Goal: Task Accomplishment & Management: Use online tool/utility

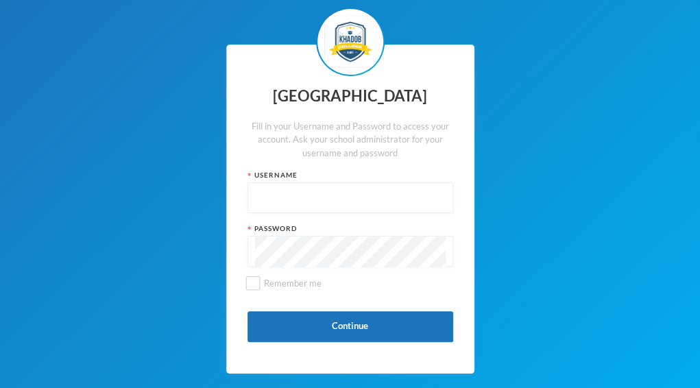
click at [322, 204] on input "text" at bounding box center [350, 198] width 191 height 31
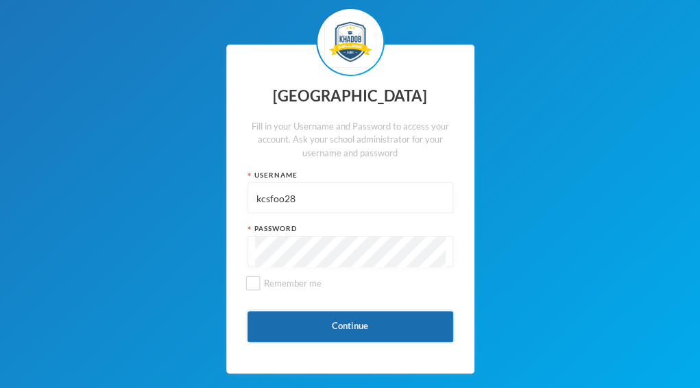
click at [326, 331] on button "Continue" at bounding box center [351, 326] width 206 height 31
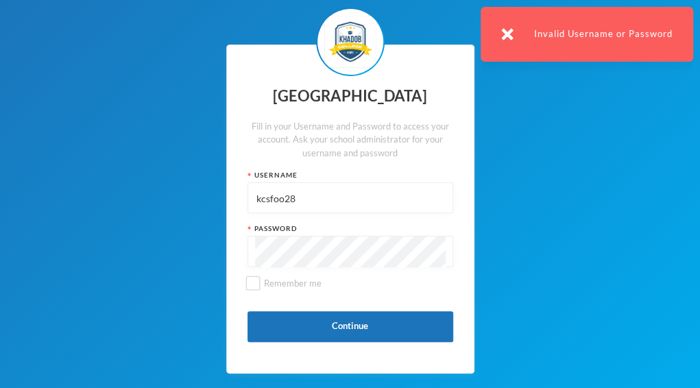
click at [281, 195] on input "kcsfoo28" at bounding box center [350, 198] width 191 height 31
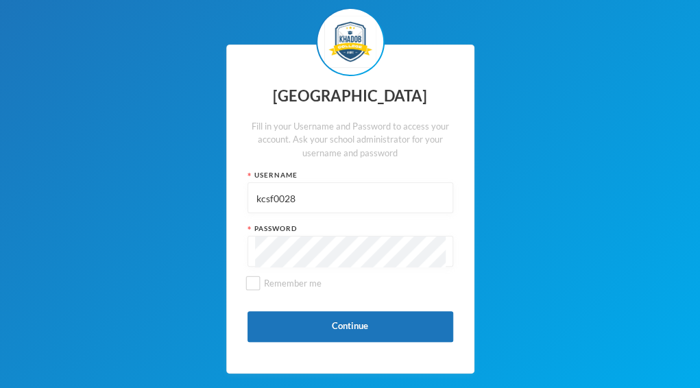
type input "kcsf0028"
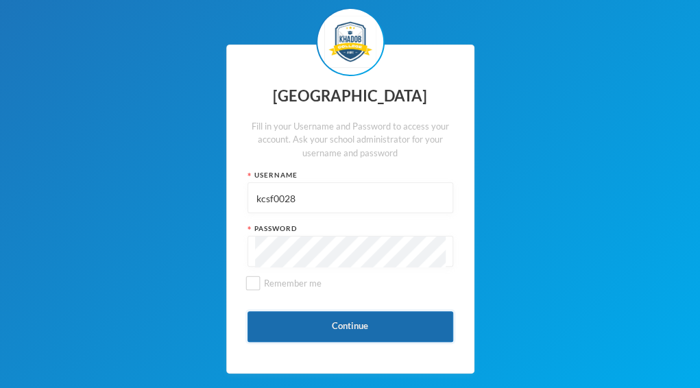
click at [337, 331] on button "Continue" at bounding box center [351, 326] width 206 height 31
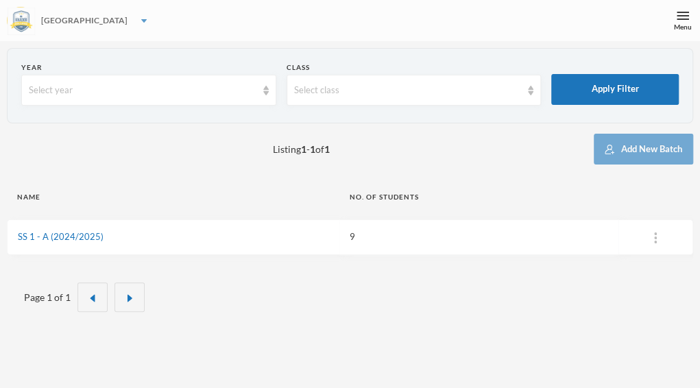
click at [115, 23] on div "[GEOGRAPHIC_DATA]" at bounding box center [350, 20] width 700 height 41
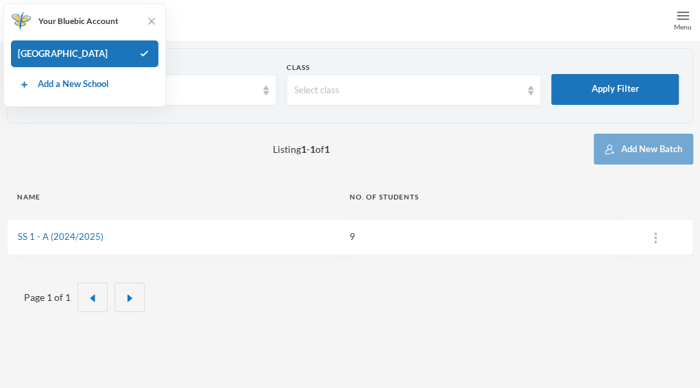
click at [682, 20] on img at bounding box center [683, 16] width 12 height 12
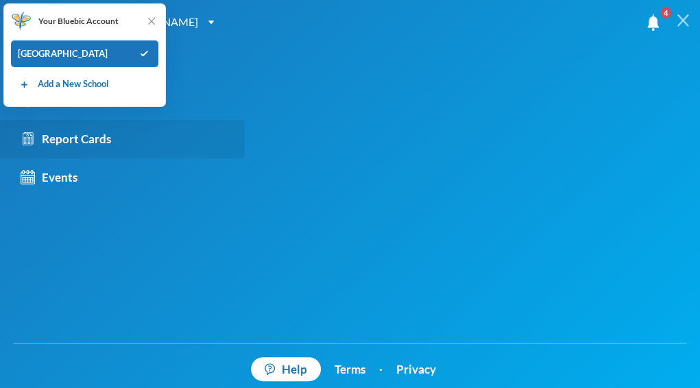
click at [88, 138] on div "Report Cards" at bounding box center [66, 139] width 91 height 18
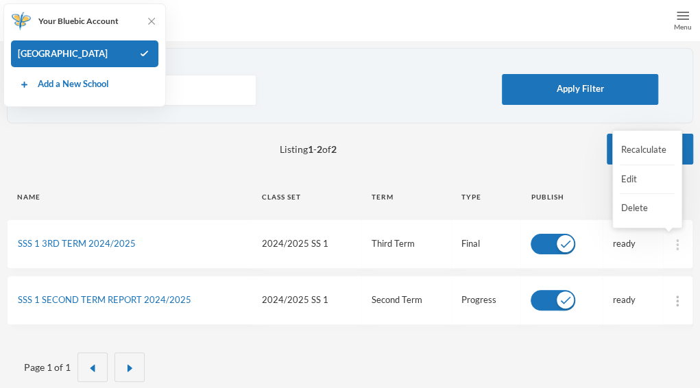
click at [675, 242] on div at bounding box center [677, 244] width 9 height 14
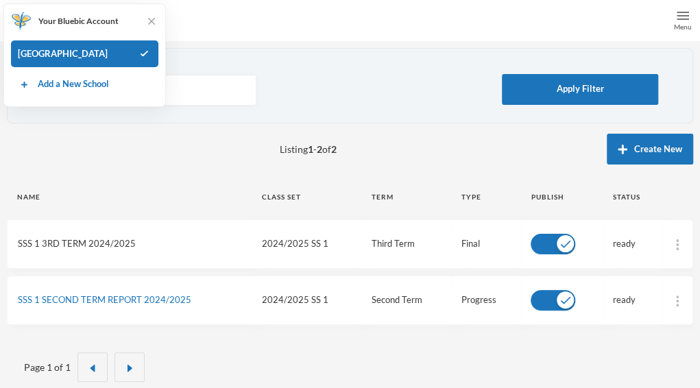
click at [88, 239] on link "SSS 1 3RD TERM 2024/2025" at bounding box center [77, 243] width 118 height 11
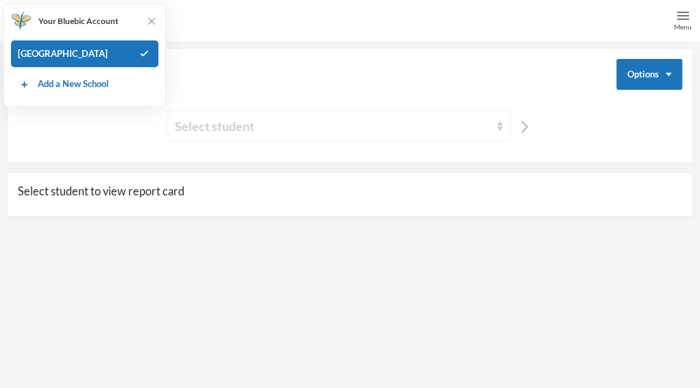
click at [384, 124] on div "Select student" at bounding box center [332, 126] width 315 height 19
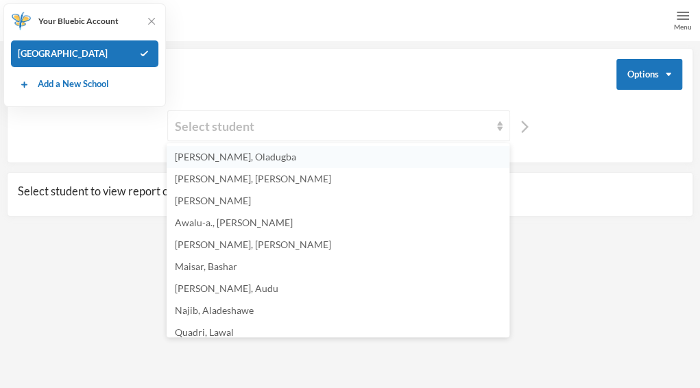
click at [278, 154] on li "[PERSON_NAME], Oladugba" at bounding box center [338, 157] width 343 height 22
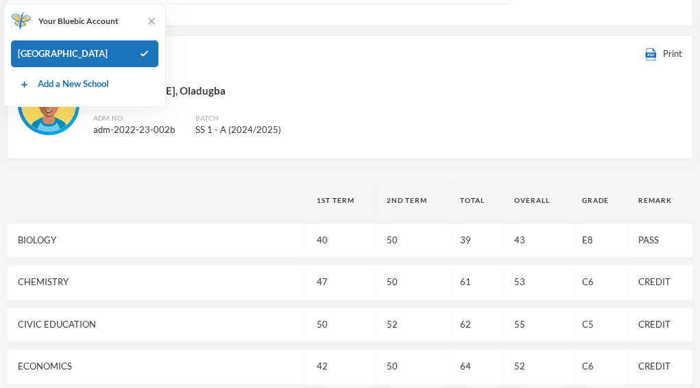
scroll to position [192, 0]
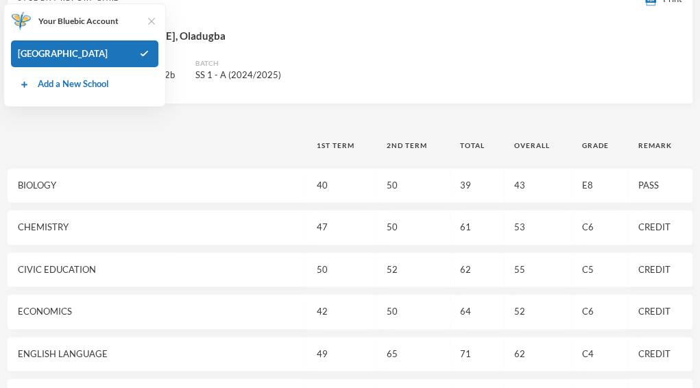
click at [147, 17] on img at bounding box center [152, 21] width 14 height 14
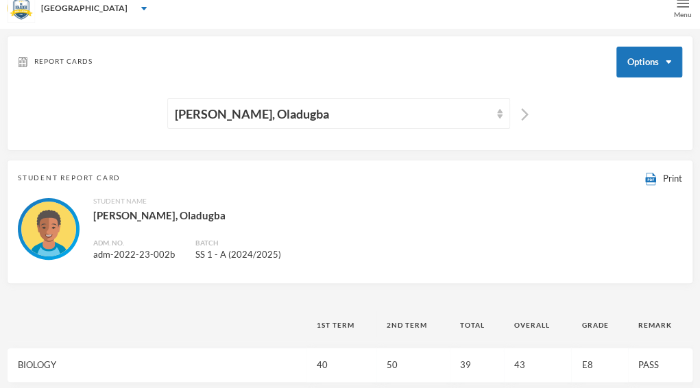
scroll to position [0, 0]
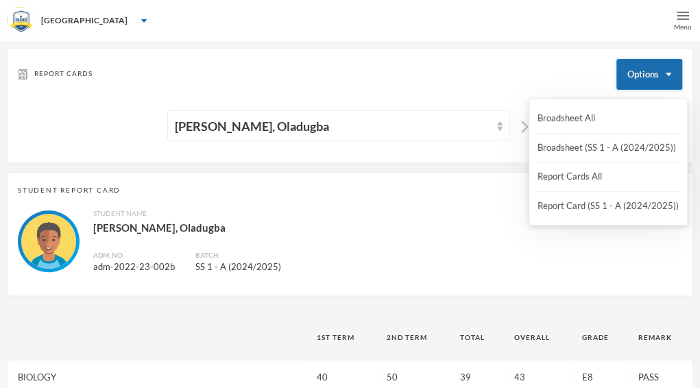
click at [659, 69] on button "Options" at bounding box center [650, 74] width 66 height 31
click at [601, 150] on button "Broadsheet (SS 1 - A (2024/2025))" at bounding box center [606, 148] width 141 height 25
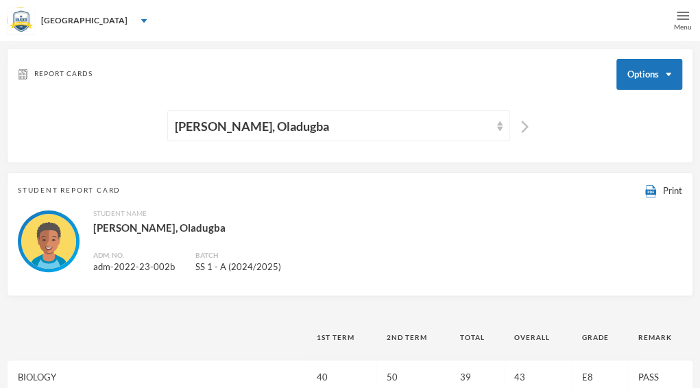
click at [688, 14] on img at bounding box center [683, 16] width 12 height 12
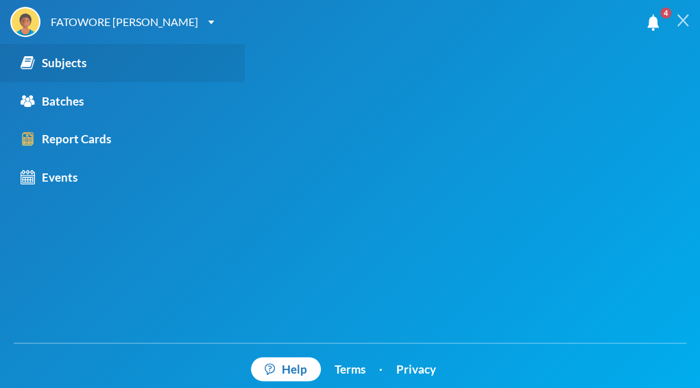
click at [104, 60] on link "Subjects" at bounding box center [122, 63] width 245 height 38
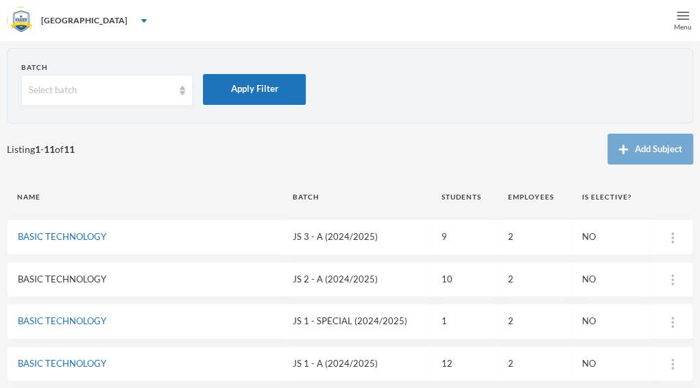
click at [78, 278] on link "BASIC TECHNOLOGY" at bounding box center [62, 279] width 88 height 11
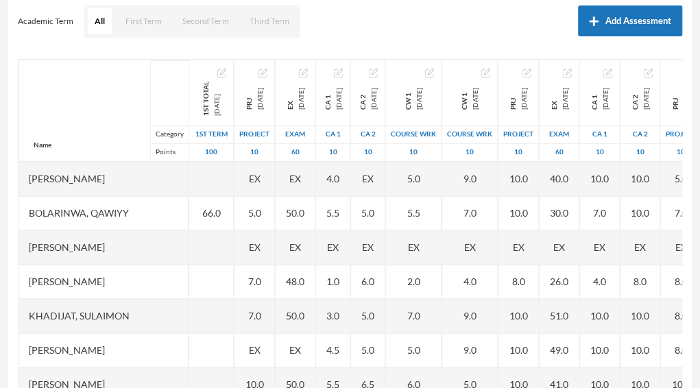
scroll to position [198, 0]
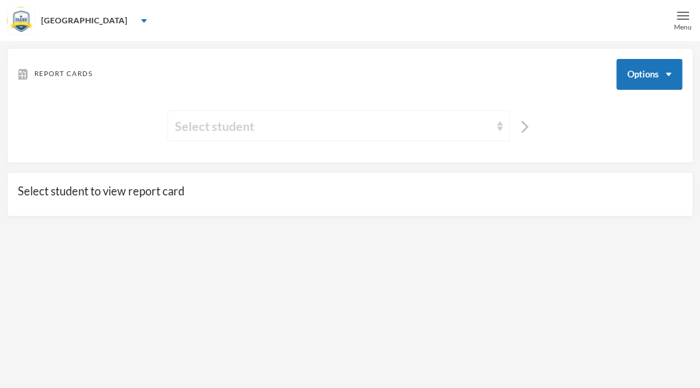
click at [458, 123] on div "Select student" at bounding box center [332, 126] width 315 height 19
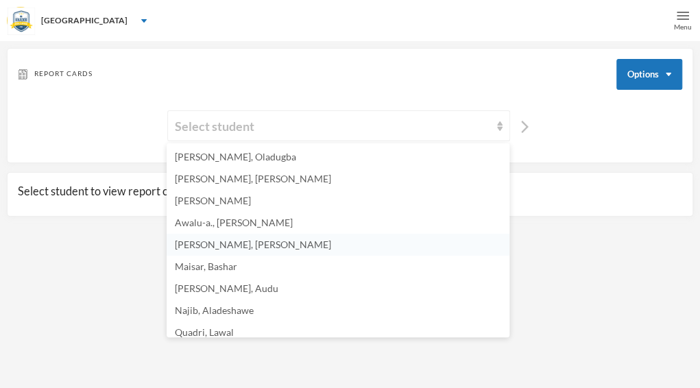
click at [226, 251] on li "[PERSON_NAME], [PERSON_NAME]" at bounding box center [338, 245] width 343 height 22
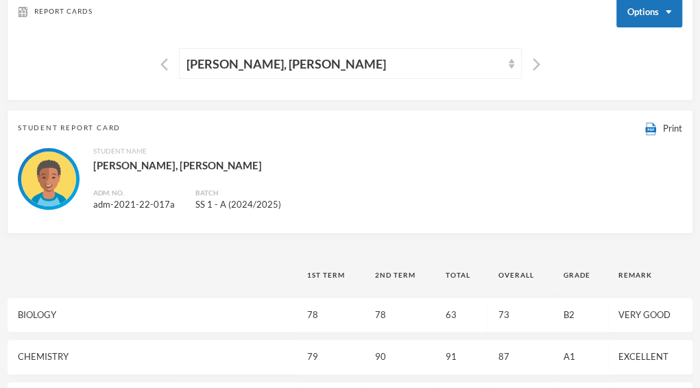
scroll to position [30, 0]
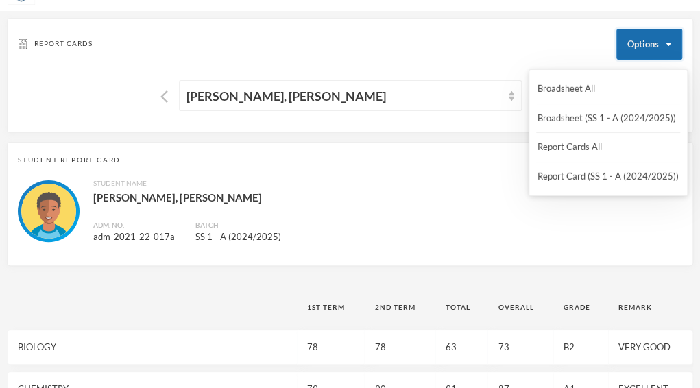
click at [646, 49] on button "Options" at bounding box center [650, 44] width 66 height 31
click at [675, 36] on button "Options" at bounding box center [650, 44] width 66 height 31
click at [597, 88] on div "Broadsheet All Broadsheet (SS 1 - A (2024/2025)) Report Cards All Report Card (…" at bounding box center [608, 132] width 159 height 127
click at [590, 146] on button "Report Cards All" at bounding box center [569, 147] width 67 height 25
click at [590, 77] on button "Broadsheet All" at bounding box center [569, 89] width 60 height 25
